Goal: Submit feedback/report problem

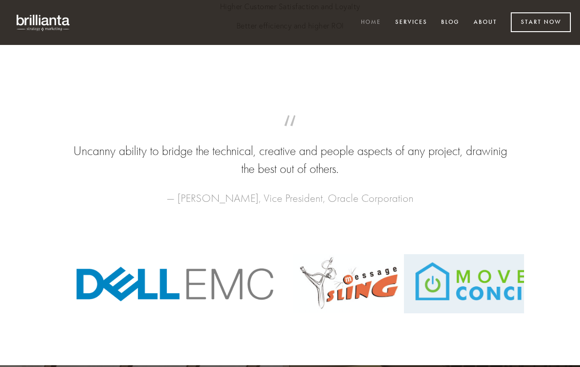
type input "[PERSON_NAME]"
type input "lance@free-lance-now.com"
type input "Lance Cody-Valdez"
type textarea "Hi, I hope this message finds you well. I wanted to follow up on my previous em…"
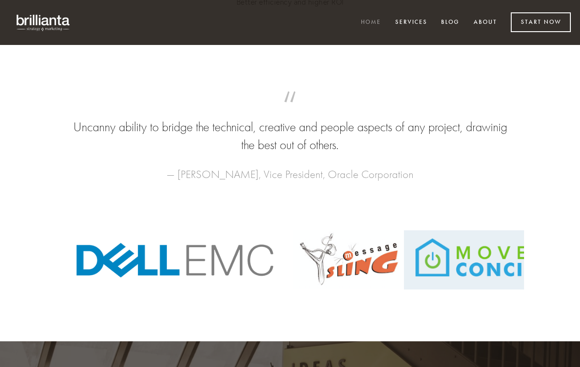
scroll to position [2079, 0]
